Goal: Use online tool/utility: Utilize a website feature to perform a specific function

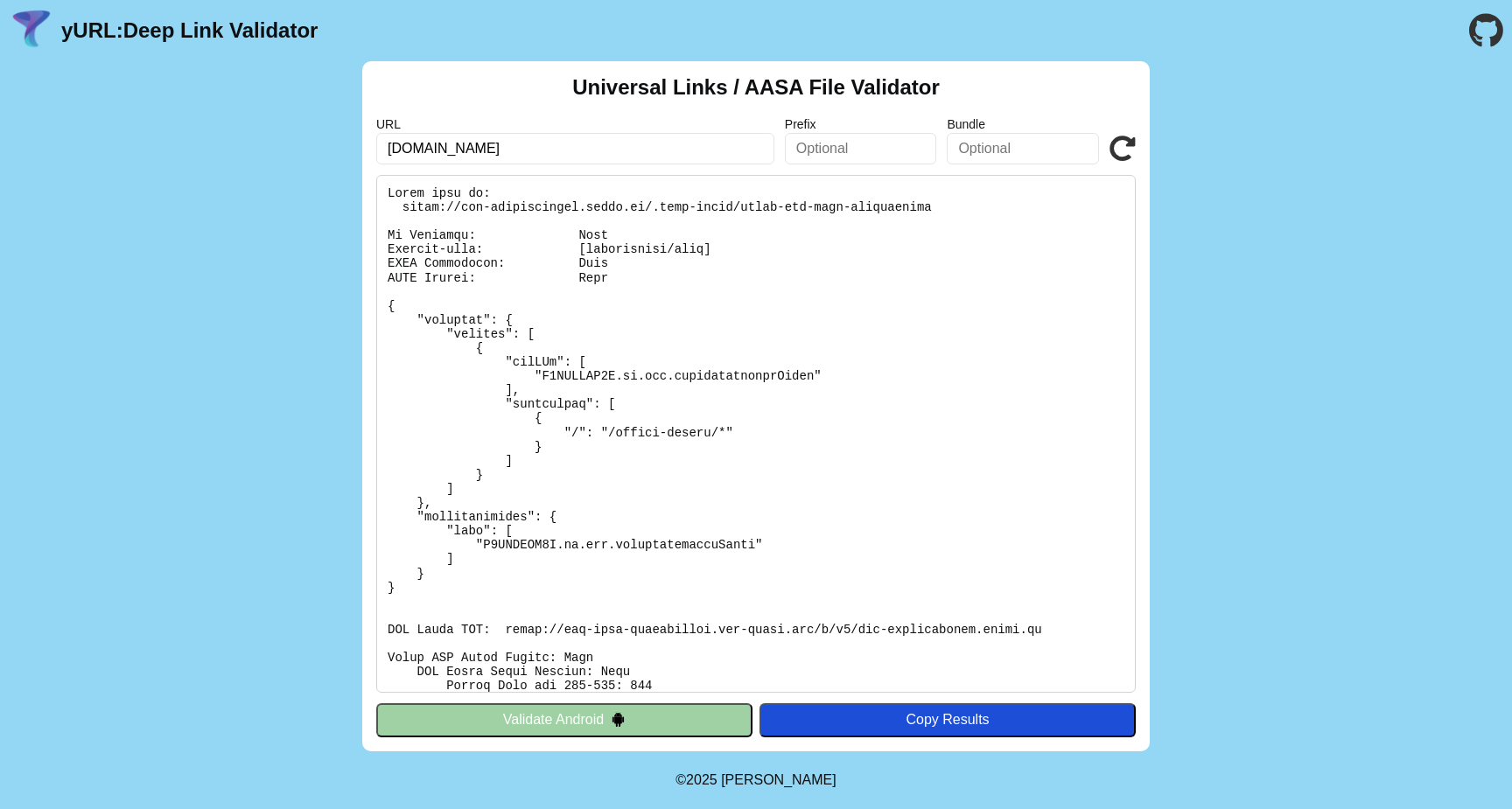
click at [1121, 149] on icon at bounding box center [1122, 149] width 26 height 26
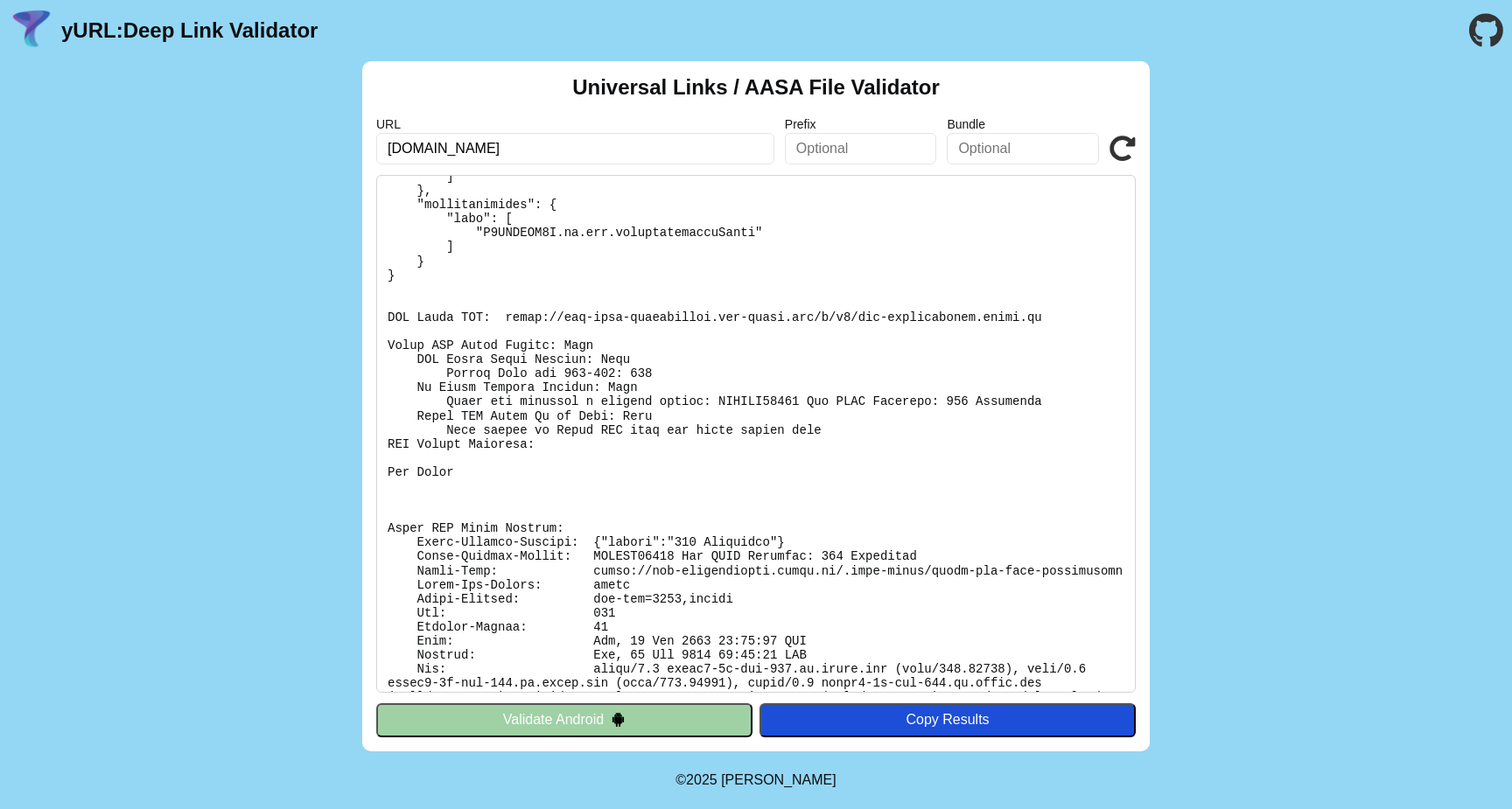
click at [1009, 148] on input "text" at bounding box center [1023, 149] width 152 height 32
click at [1080, 144] on input "text" at bounding box center [1023, 149] width 152 height 32
click at [1097, 144] on input "text" at bounding box center [1023, 149] width 152 height 32
click at [1117, 147] on icon at bounding box center [1122, 149] width 26 height 26
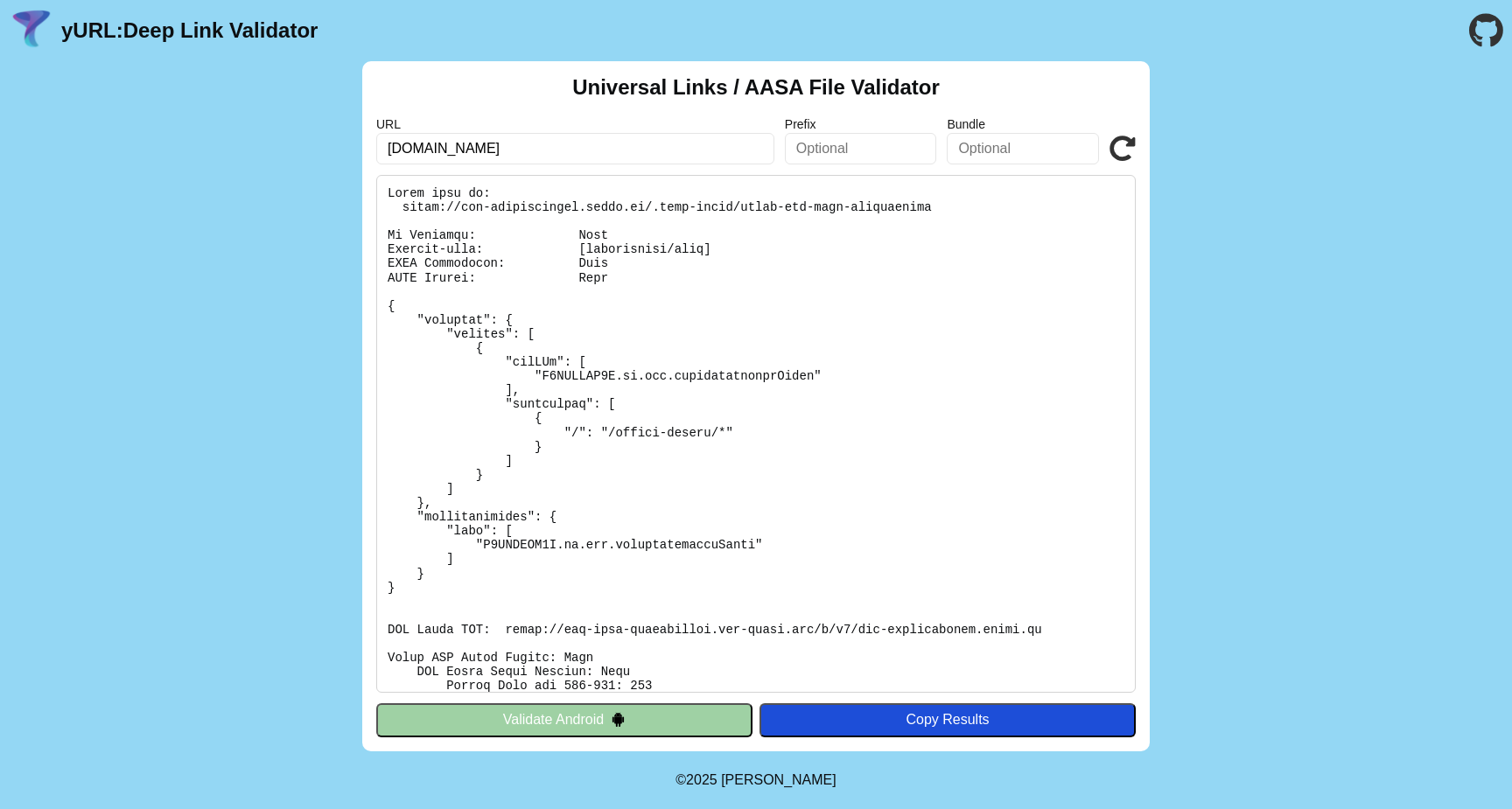
click at [1129, 144] on icon at bounding box center [1122, 149] width 26 height 26
